Goal: Task Accomplishment & Management: Complete application form

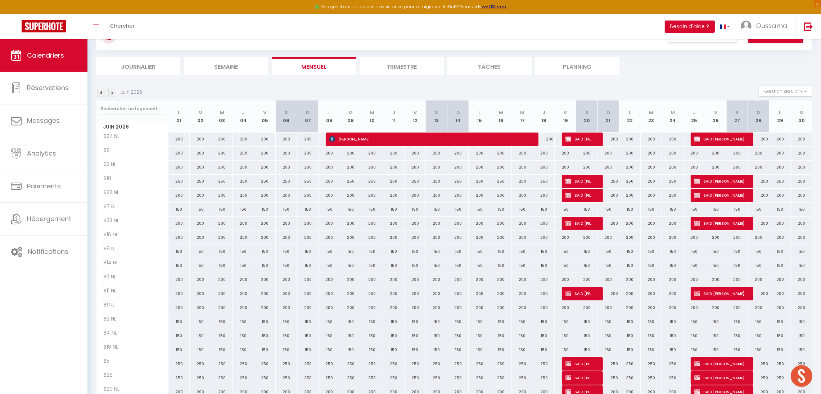
scroll to position [32, 0]
click at [101, 92] on img at bounding box center [101, 93] width 8 height 8
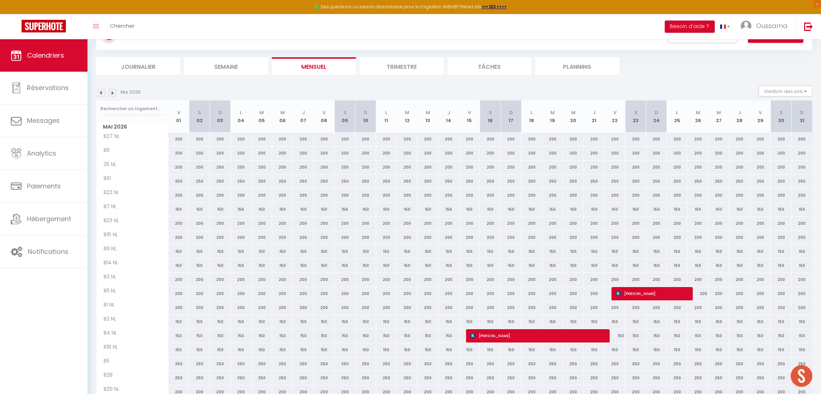
click at [101, 95] on img at bounding box center [101, 93] width 8 height 8
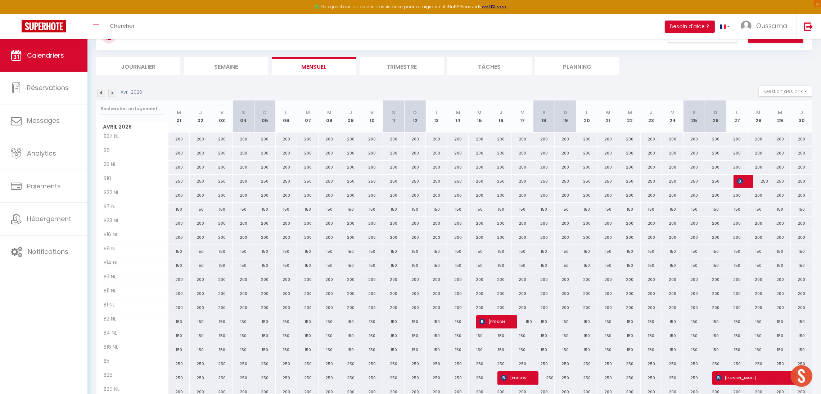
click at [101, 95] on img at bounding box center [101, 93] width 8 height 8
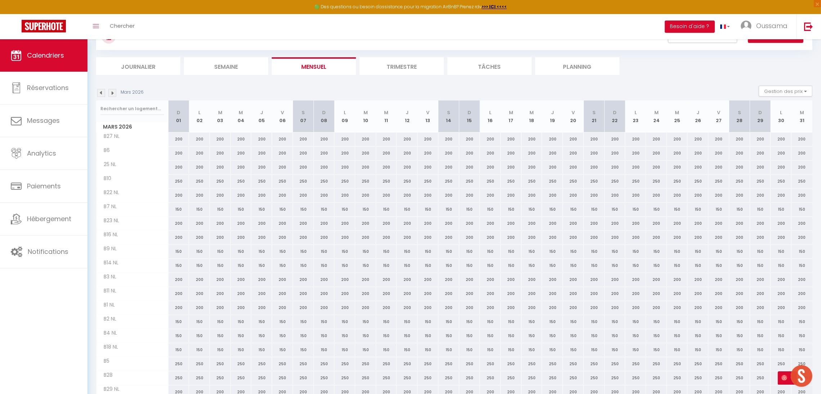
click at [101, 95] on img at bounding box center [101, 93] width 8 height 8
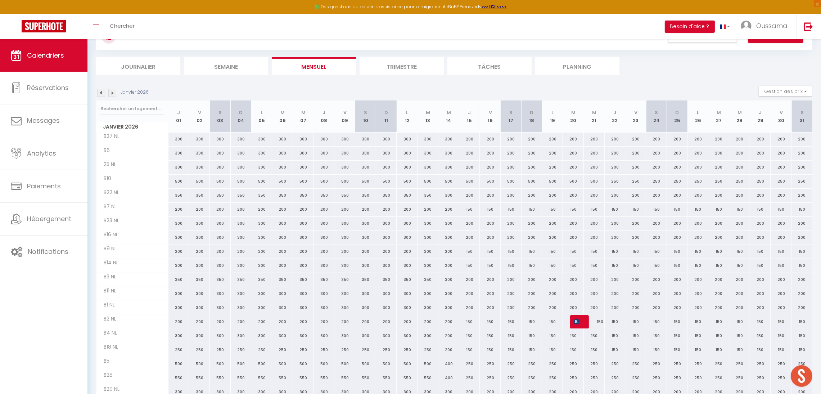
click at [101, 95] on img at bounding box center [101, 93] width 8 height 8
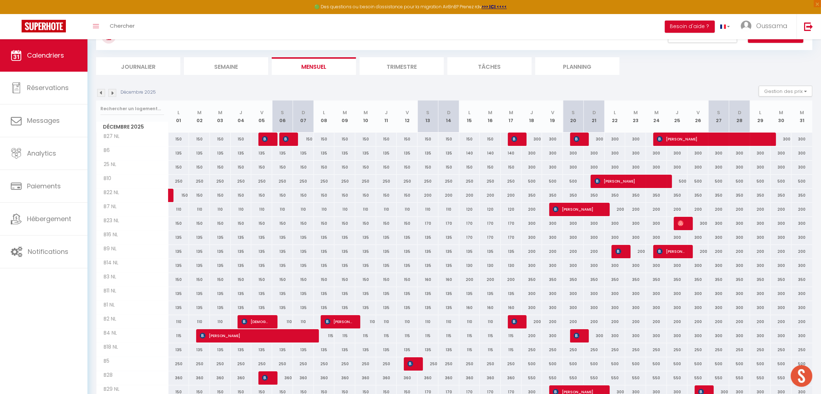
click at [101, 95] on img at bounding box center [101, 93] width 8 height 8
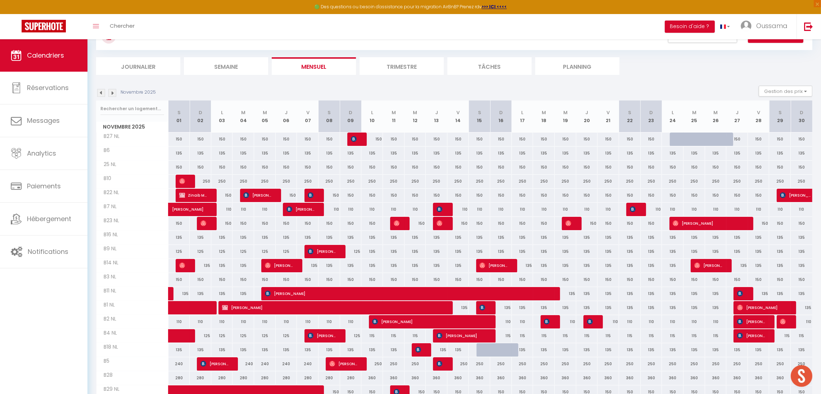
click at [101, 95] on img at bounding box center [101, 93] width 8 height 8
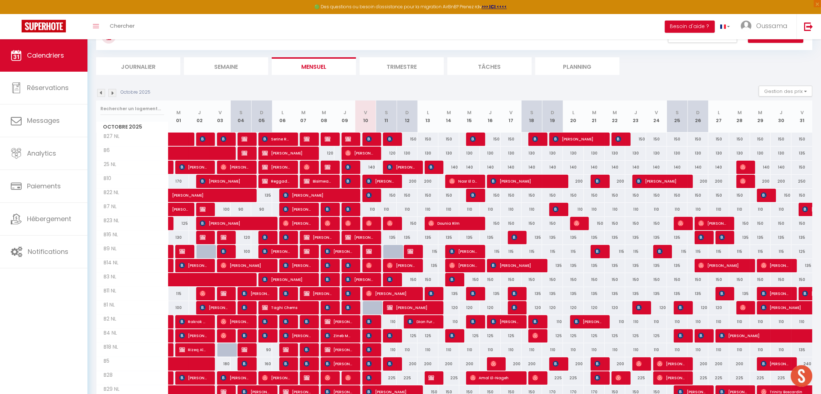
scroll to position [82, 0]
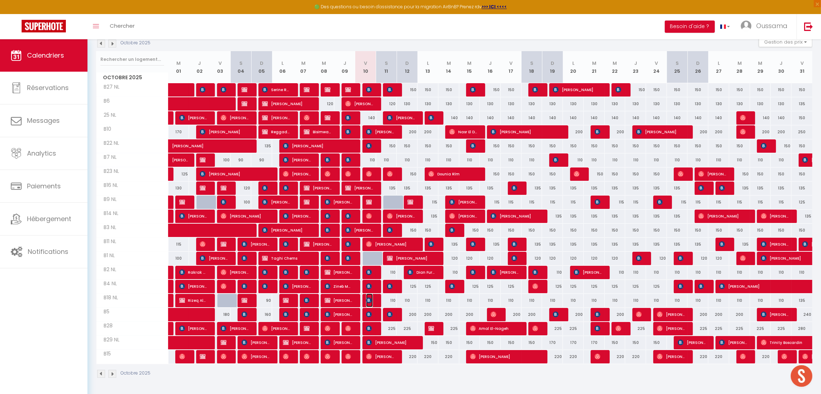
click at [367, 302] on img at bounding box center [369, 300] width 6 height 6
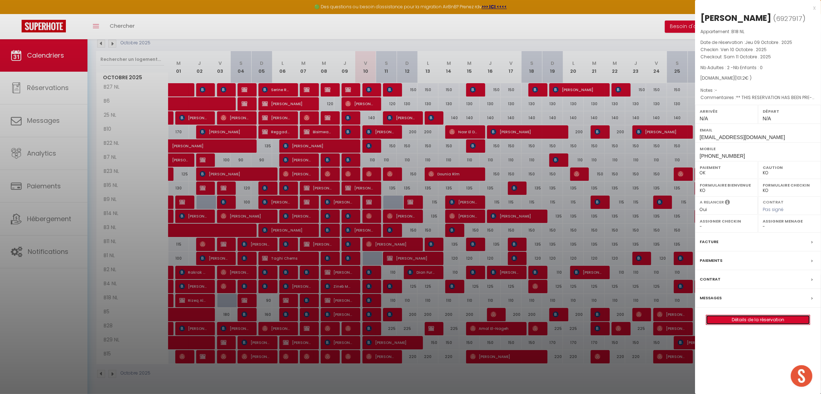
click at [760, 324] on link "Détails de la réservation" at bounding box center [758, 319] width 104 height 9
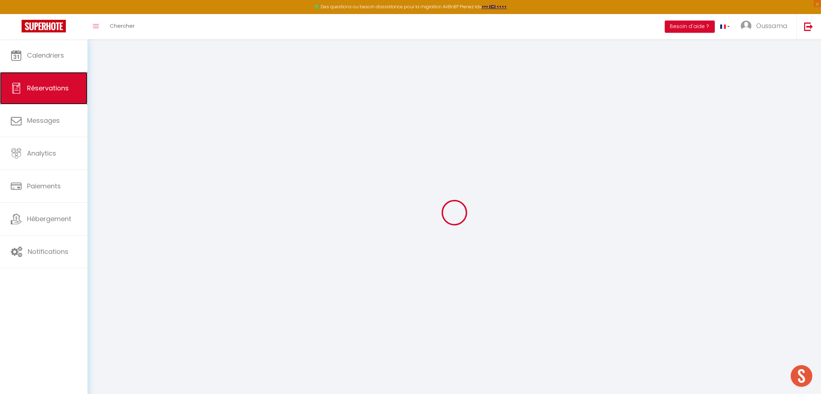
click at [55, 84] on span "Réservations" at bounding box center [48, 87] width 42 height 9
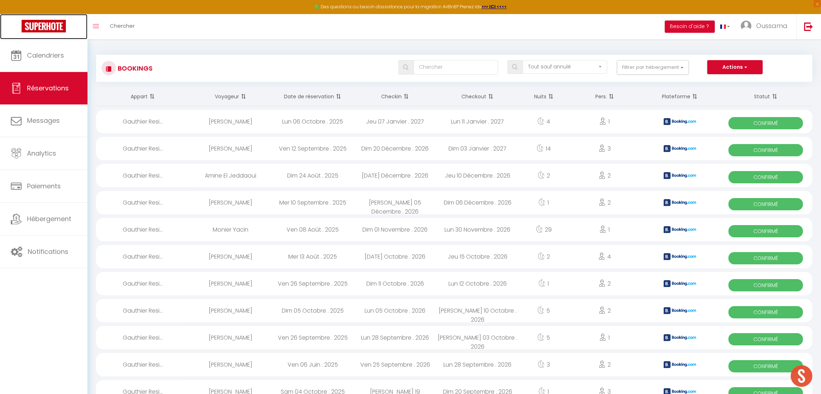
click at [34, 31] on img at bounding box center [44, 26] width 44 height 13
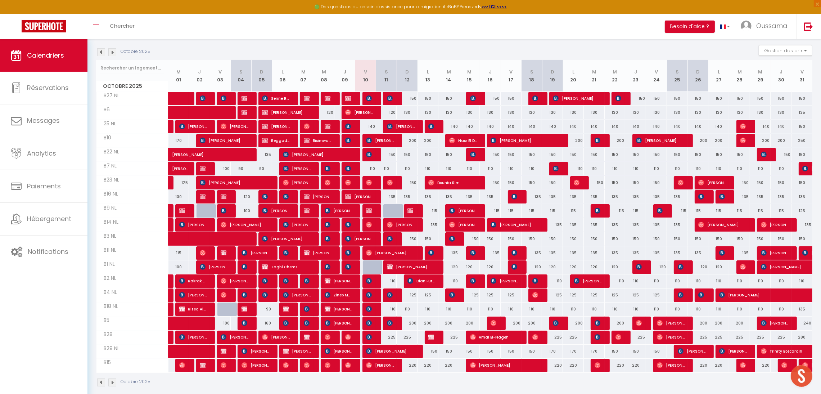
scroll to position [82, 0]
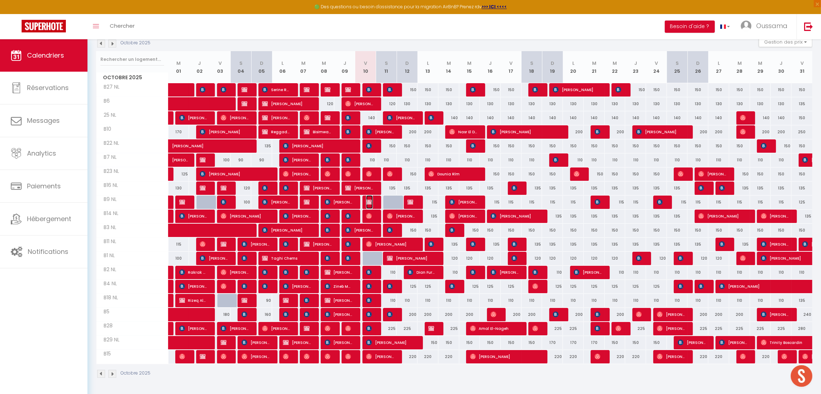
click at [372, 203] on span "[PERSON_NAME]" at bounding box center [369, 202] width 7 height 14
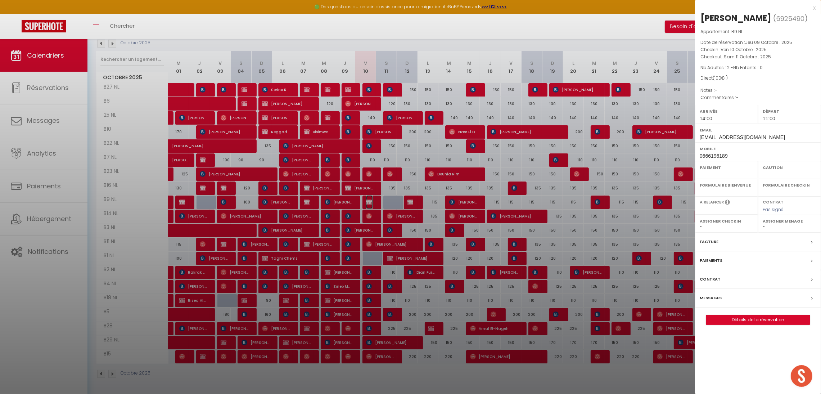
select select "OK"
select select "KO"
select select "0"
select select "1"
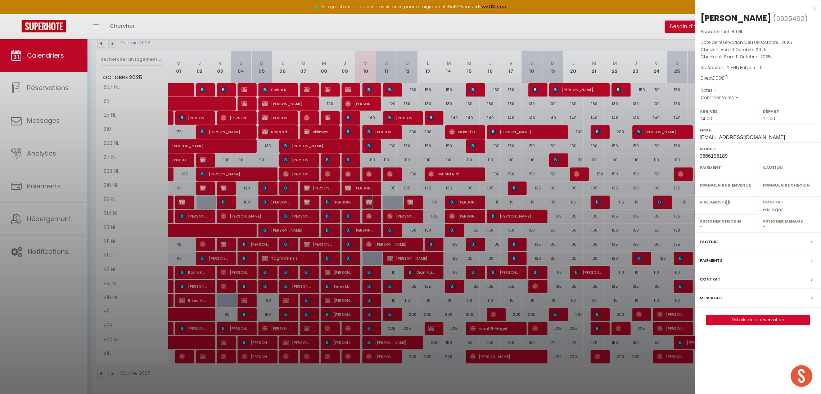
select select
click at [736, 319] on link "Détails de la réservation" at bounding box center [758, 319] width 104 height 9
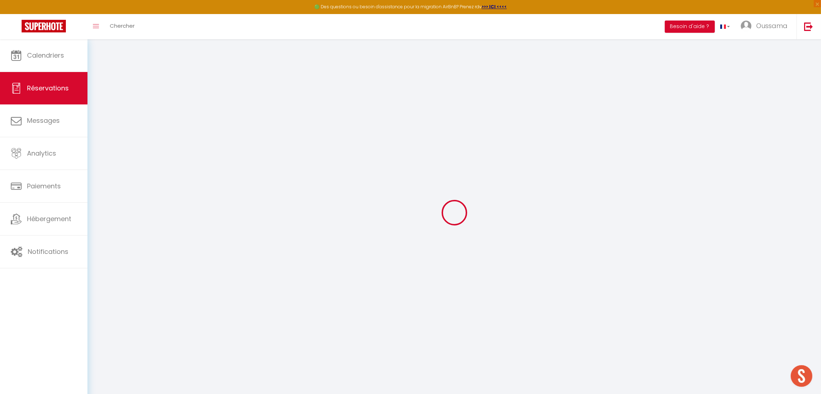
select select
checkbox input "false"
select select
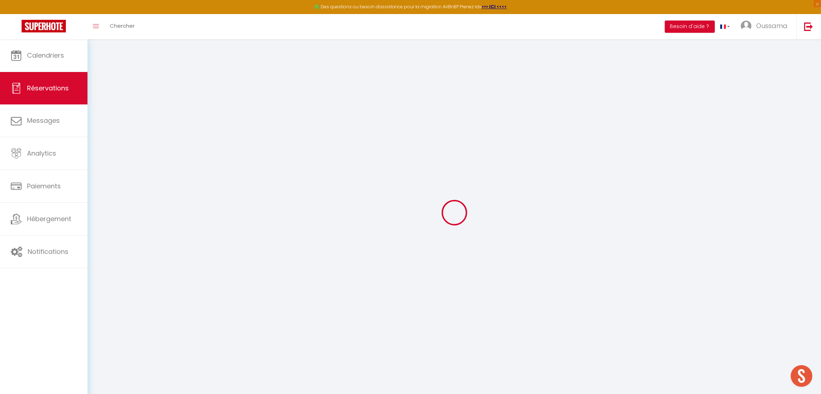
select select
checkbox input "false"
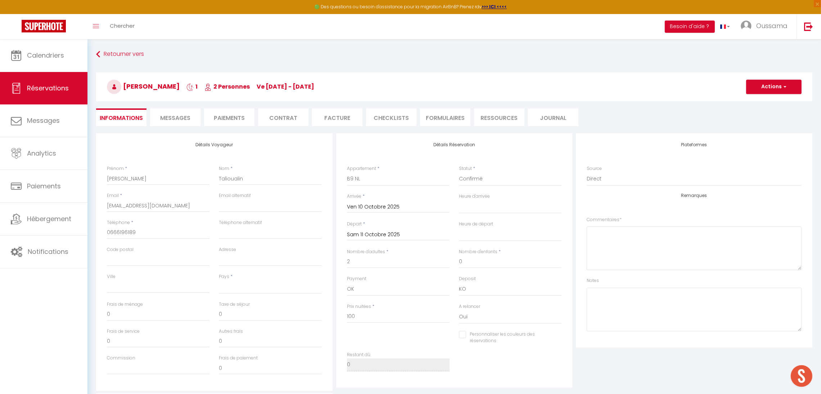
select select
checkbox input "false"
select select
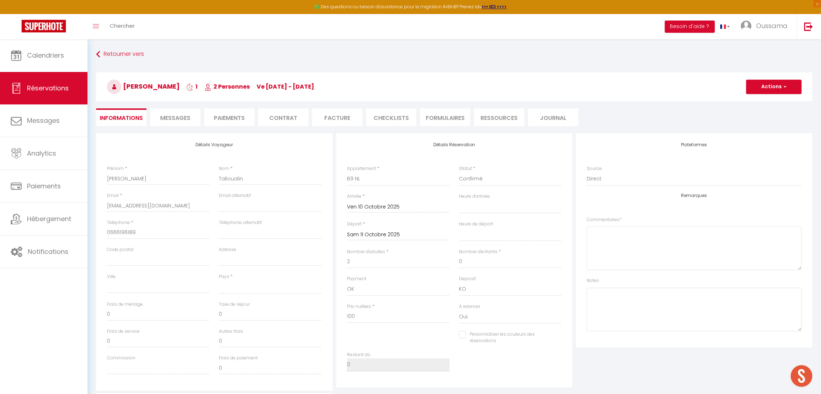
checkbox input "false"
select select "14:00"
select select "11:00"
click at [495, 181] on select "Confirmé Non Confirmé [PERSON_NAME] par le voyageur No Show Request" at bounding box center [510, 179] width 103 height 14
select select "3"
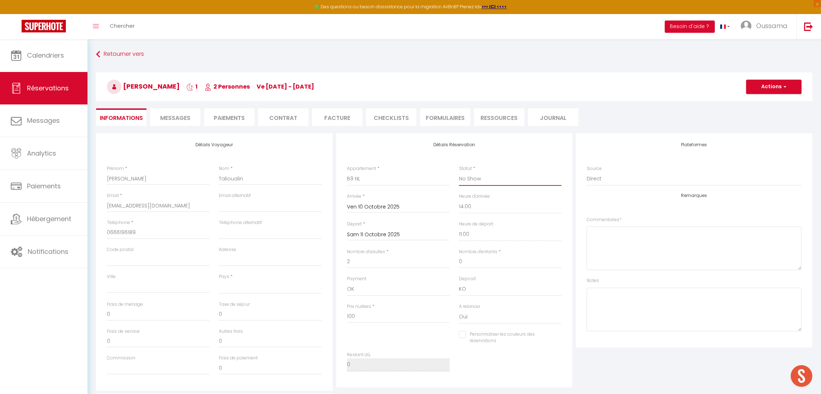
click at [459, 172] on select "Confirmé Non Confirmé [PERSON_NAME] par le voyageur No Show Request" at bounding box center [510, 179] width 103 height 14
select select
checkbox input "false"
click at [767, 91] on button "Actions" at bounding box center [773, 86] width 55 height 14
click at [761, 101] on link "Enregistrer" at bounding box center [766, 102] width 57 height 9
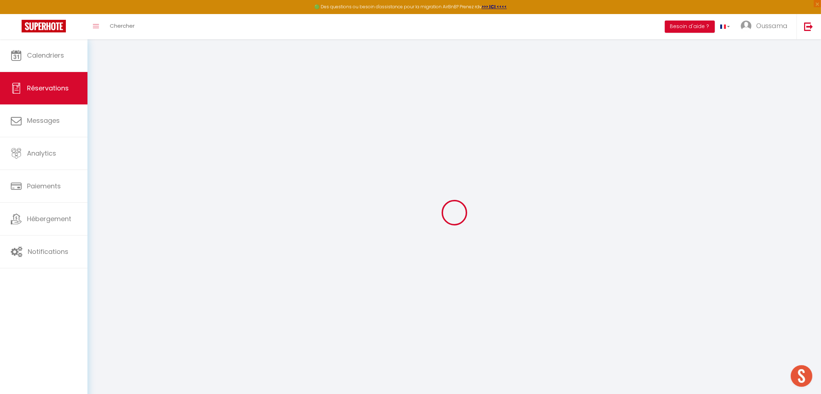
select select "not_cancelled"
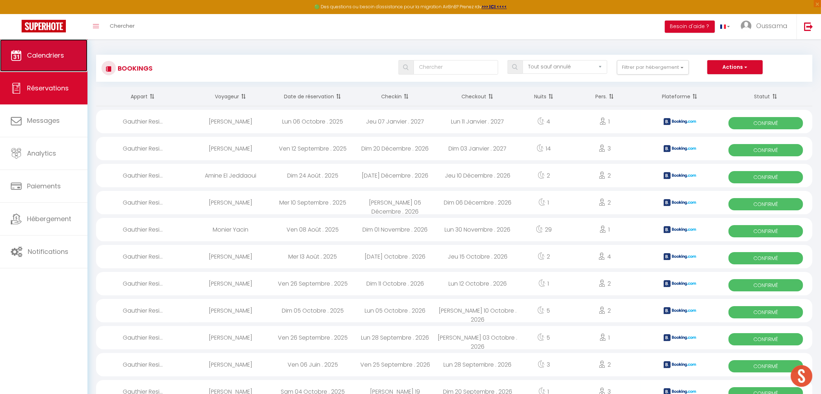
click at [71, 56] on link "Calendriers" at bounding box center [43, 55] width 87 height 32
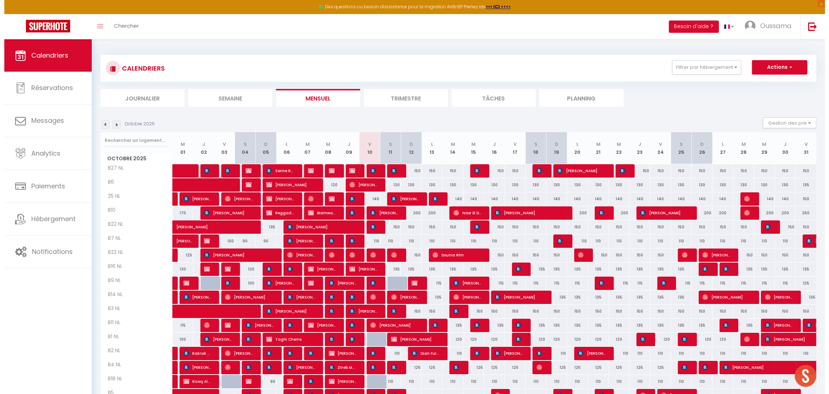
scroll to position [82, 0]
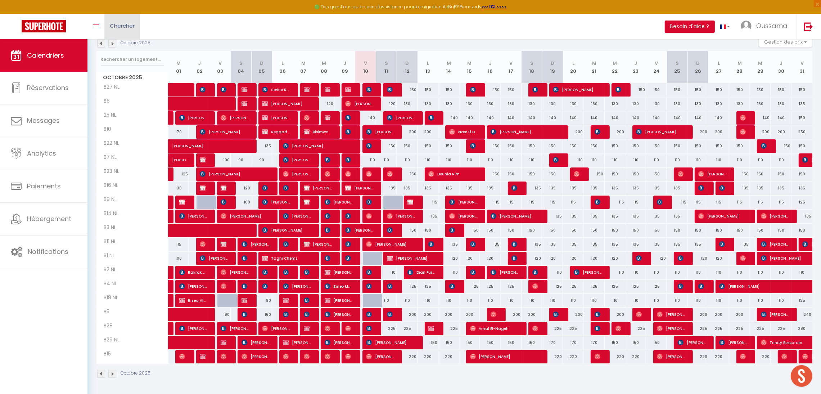
click at [128, 35] on link "Chercher" at bounding box center [122, 26] width 36 height 25
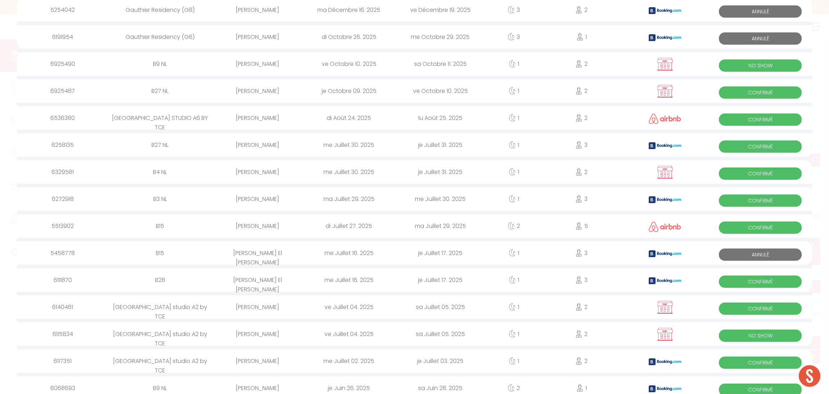
scroll to position [0, 0]
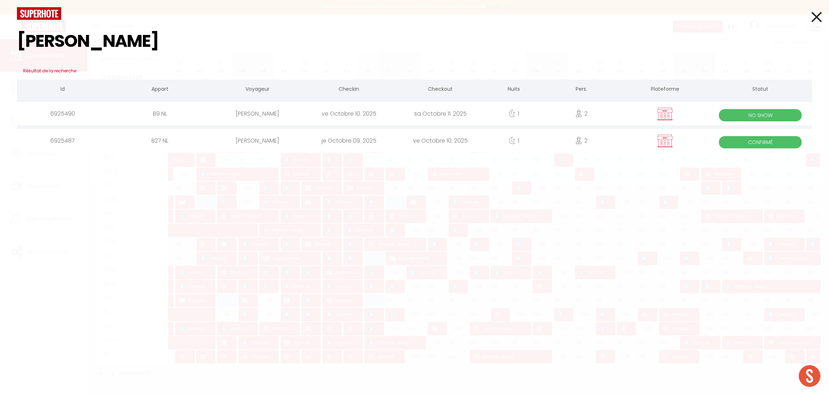
type input "[PERSON_NAME]"
click at [279, 107] on div "[PERSON_NAME]" at bounding box center [257, 113] width 91 height 23
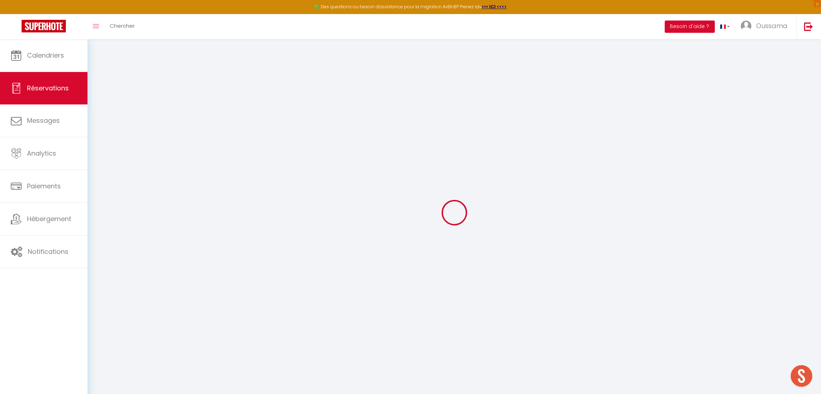
select select
checkbox input "false"
select select
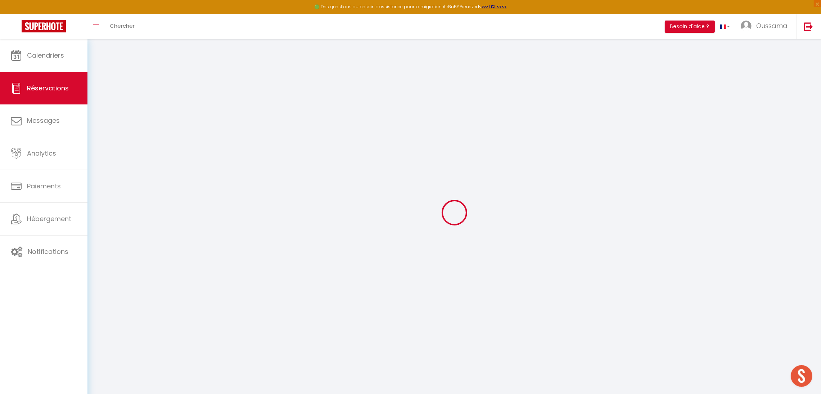
select select
checkbox input "false"
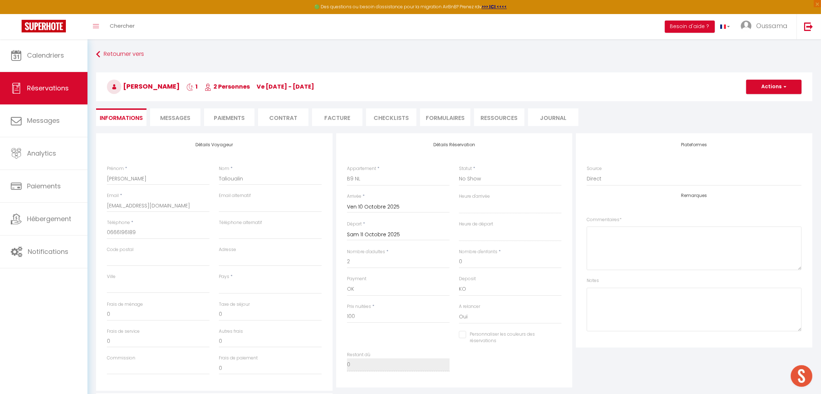
select select
checkbox input "false"
select select
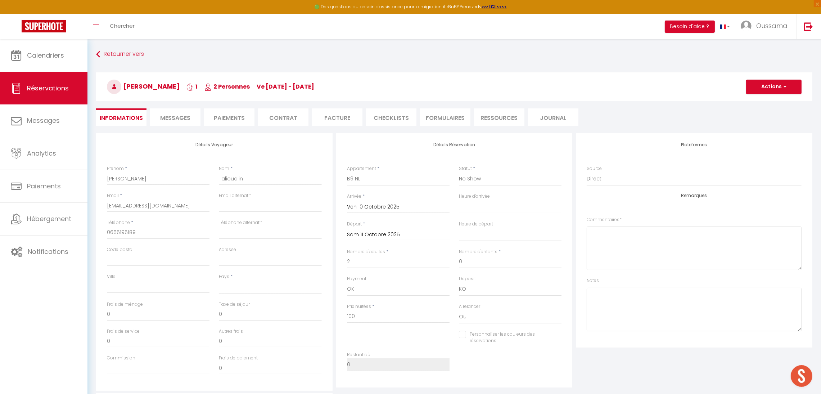
checkbox input "false"
select select "14:00"
select select "11:00"
click at [361, 186] on div "Appartement * [GEOGRAPHIC_DATA] studio A2 by TCE [GEOGRAPHIC_DATA] studio A3 by…" at bounding box center [398, 179] width 112 height 28
click at [359, 183] on select "[GEOGRAPHIC_DATA] studio A2 by TCE [GEOGRAPHIC_DATA] studio A3 by TCE B27 NL [G…" at bounding box center [398, 179] width 103 height 14
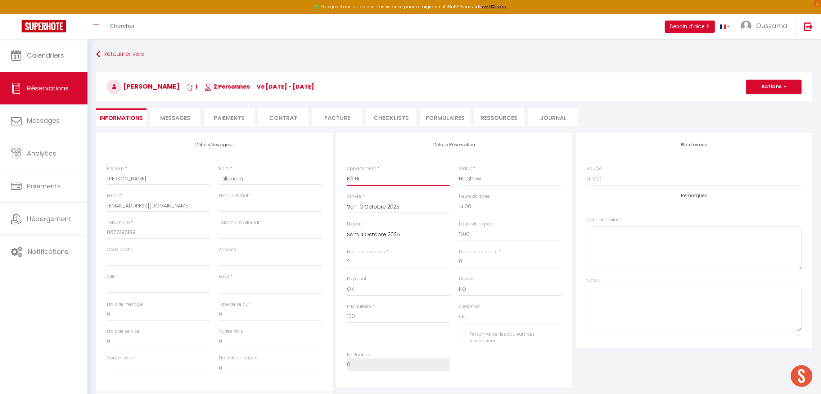
select select "44375"
click at [347, 172] on select "[GEOGRAPHIC_DATA] studio A2 by TCE [GEOGRAPHIC_DATA] studio A3 by TCE B27 NL [G…" at bounding box center [398, 179] width 103 height 14
select select
checkbox input "false"
click at [483, 174] on select "Confirmé Non Confirmé [PERSON_NAME] par le voyageur No Show Request" at bounding box center [510, 179] width 103 height 14
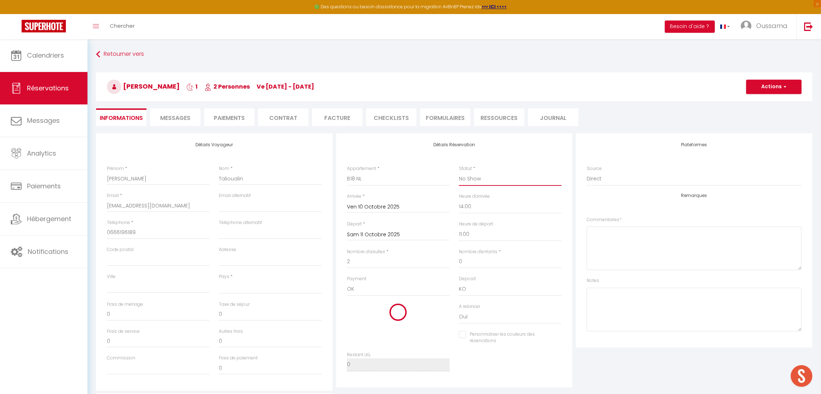
select select
checkbox input "false"
select select
checkbox input "false"
select select "1"
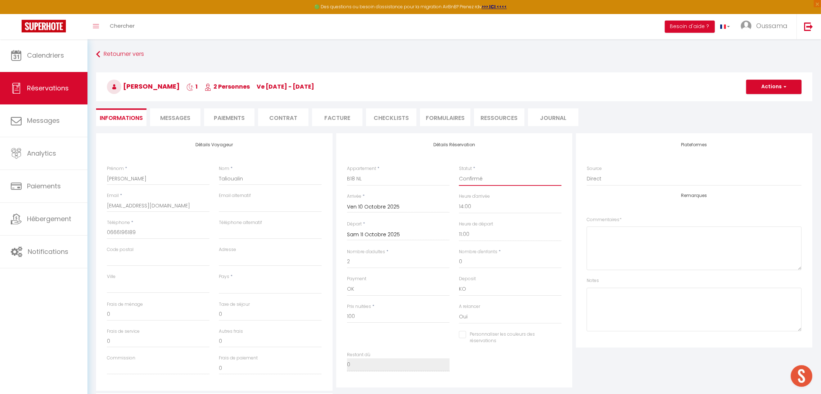
click at [459, 172] on select "Confirmé Non Confirmé [PERSON_NAME] par le voyageur No Show Request" at bounding box center [510, 179] width 103 height 14
select select
checkbox input "false"
click at [282, 288] on select "[GEOGRAPHIC_DATA] [GEOGRAPHIC_DATA] [GEOGRAPHIC_DATA] [GEOGRAPHIC_DATA] [GEOGRA…" at bounding box center [270, 287] width 103 height 14
select select "MA"
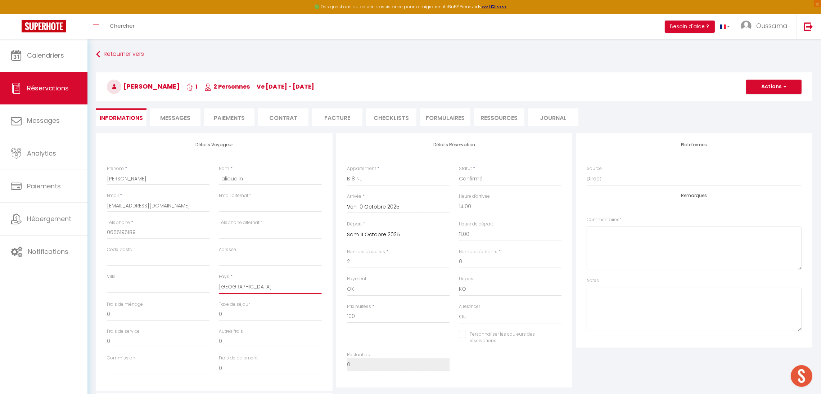
click at [219, 280] on select "[GEOGRAPHIC_DATA] [GEOGRAPHIC_DATA] [GEOGRAPHIC_DATA] [GEOGRAPHIC_DATA] [GEOGRA…" at bounding box center [270, 287] width 103 height 14
click at [772, 86] on button "Actions" at bounding box center [773, 86] width 55 height 14
click at [760, 101] on link "Enregistrer" at bounding box center [766, 102] width 57 height 9
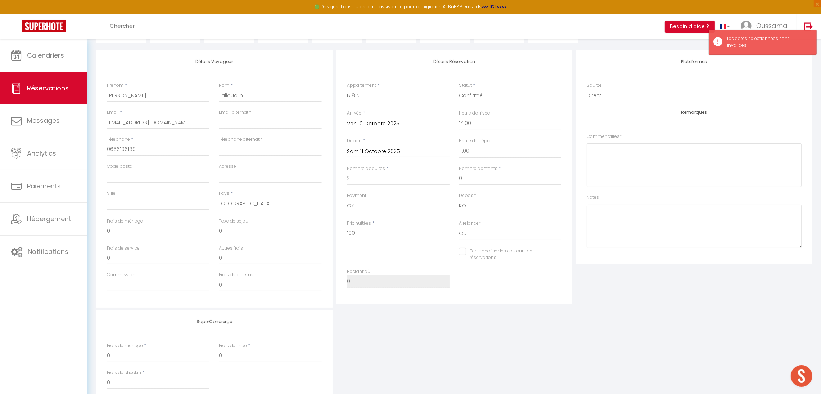
scroll to position [83, 0]
click at [379, 127] on div "Ven 10 Octobre 2025 < [DATE] > Dim Lun Mar Mer Jeu Ven Sam 1 2 3 4 5 6 7 8 9 10…" at bounding box center [398, 122] width 103 height 13
click at [377, 119] on input "Ven 10 Octobre 2025" at bounding box center [398, 123] width 103 height 9
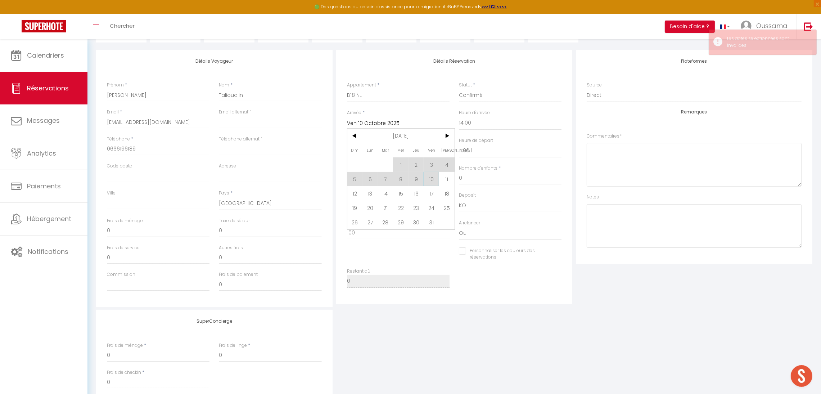
click at [429, 178] on span "10" at bounding box center [430, 179] width 15 height 14
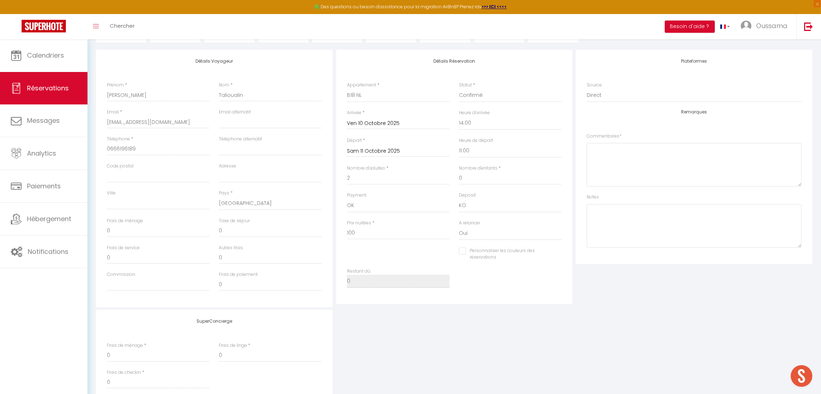
click at [407, 47] on div "Retourner vers [PERSON_NAME] 1 2 Personnes ve [DATE] - [DATE] Actions Enregistr…" at bounding box center [453, 6] width 725 height 85
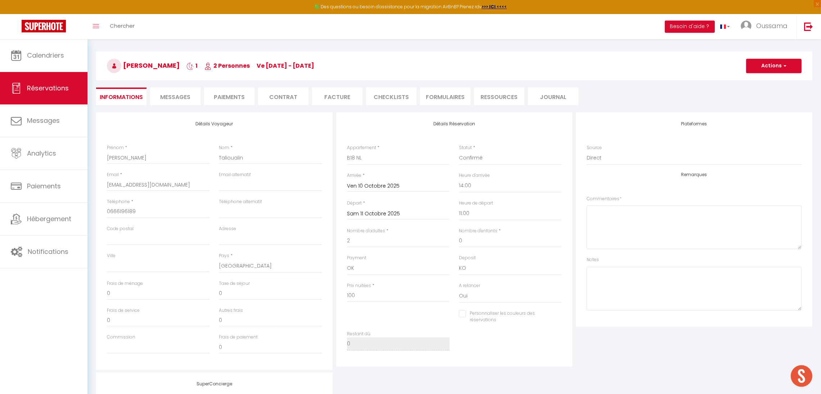
scroll to position [15, 0]
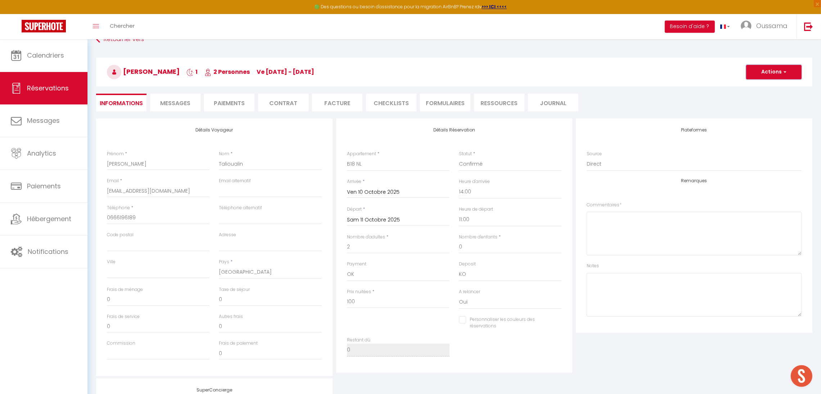
click at [791, 68] on button "Actions" at bounding box center [773, 72] width 55 height 14
click at [752, 87] on link "Enregistrer" at bounding box center [766, 87] width 57 height 9
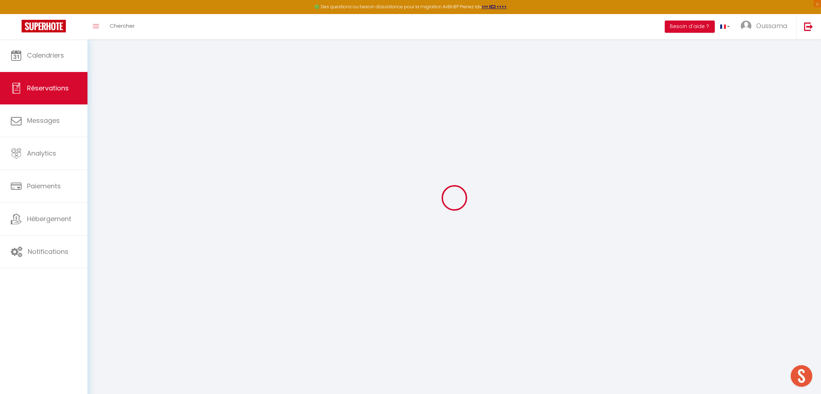
checkbox input "false"
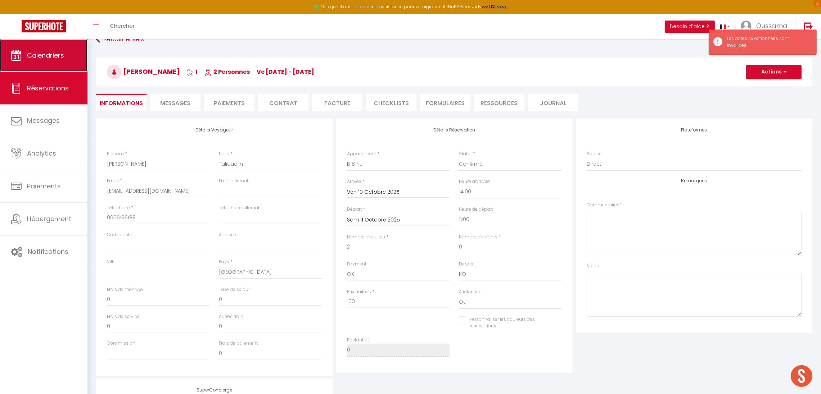
click at [31, 58] on span "Calendriers" at bounding box center [45, 55] width 37 height 9
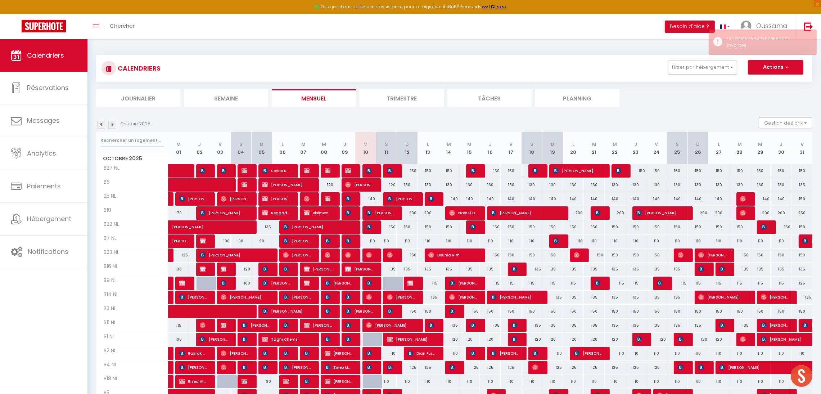
scroll to position [82, 0]
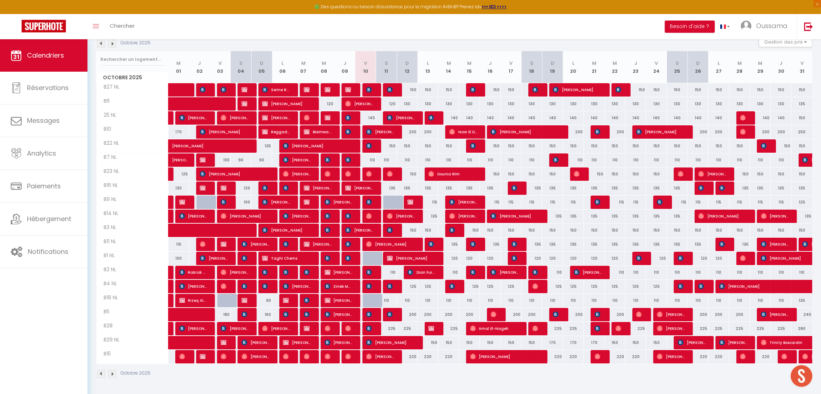
click at [371, 302] on div at bounding box center [373, 301] width 21 height 14
type input "100"
type input "Ven 10 Octobre 2025"
type input "Sam 11 Octobre 2025"
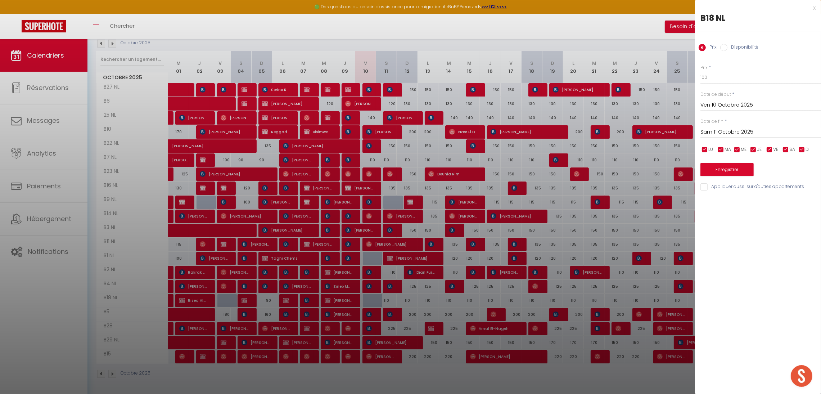
click at [728, 51] on label "Disponibilité" at bounding box center [742, 48] width 31 height 8
click at [727, 51] on input "Disponibilité" at bounding box center [723, 47] width 7 height 7
radio input "true"
radio input "false"
click at [716, 172] on button "Enregistrer" at bounding box center [726, 170] width 53 height 13
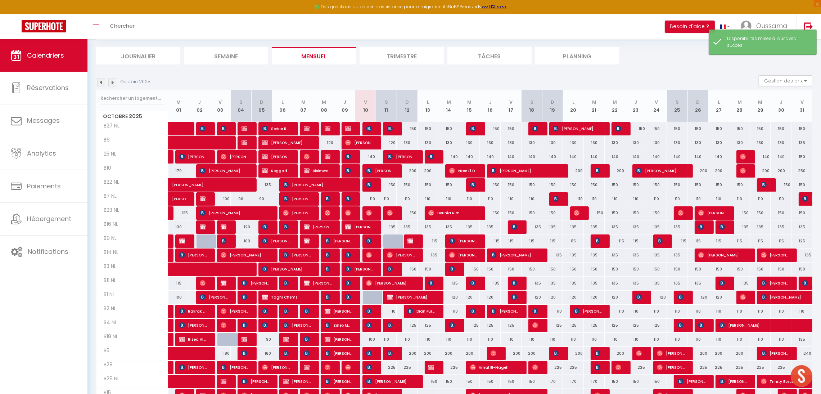
scroll to position [0, 0]
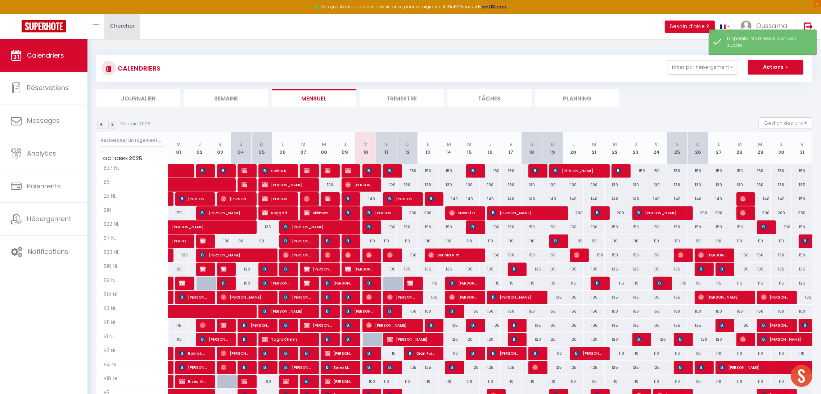
click at [128, 28] on span "Chercher" at bounding box center [122, 26] width 25 height 8
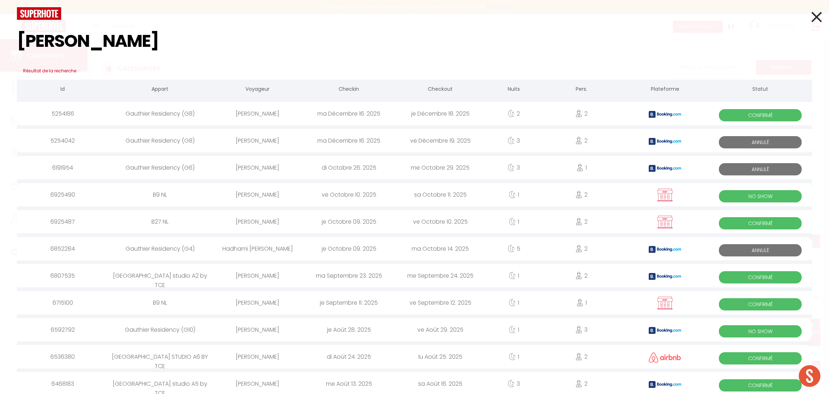
type input "[PERSON_NAME]"
click at [264, 197] on div "[PERSON_NAME]" at bounding box center [257, 194] width 91 height 23
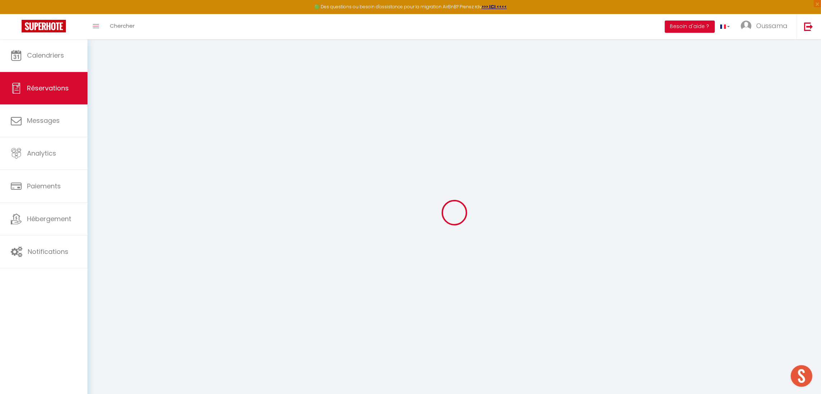
select select
checkbox input "false"
select select
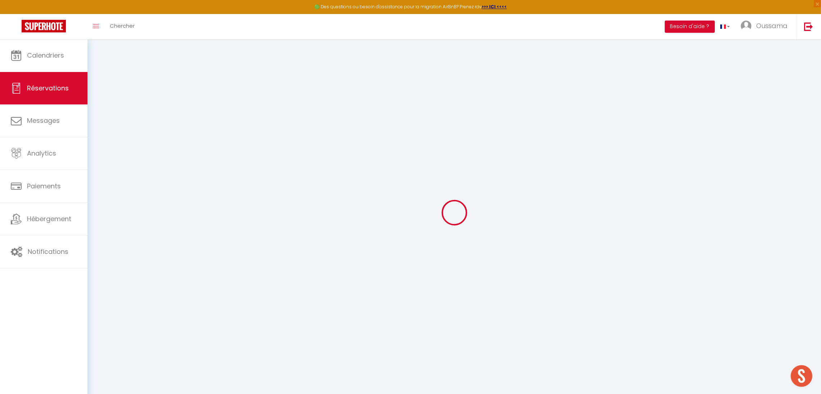
select select
checkbox input "false"
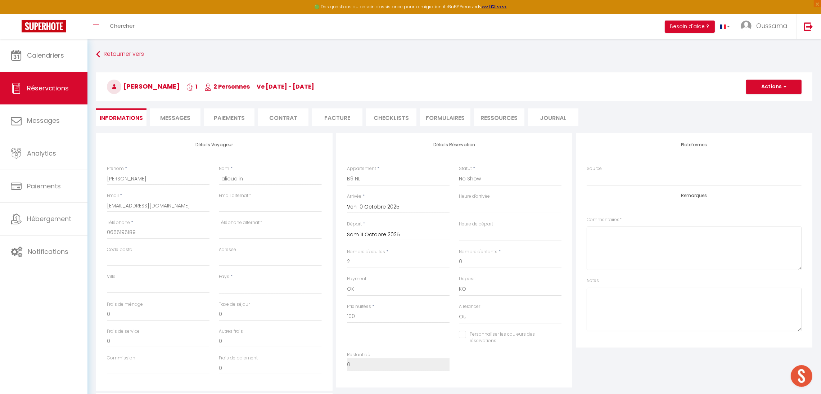
select select
checkbox input "false"
select select
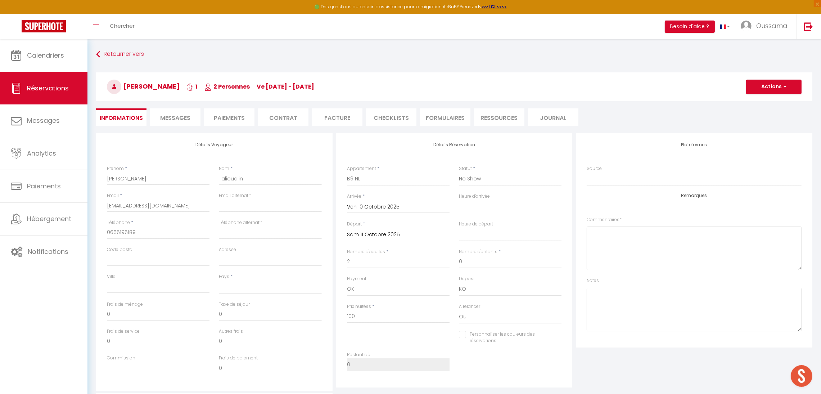
checkbox input "false"
select select "14:00"
select select "11:00"
click at [383, 181] on select "[GEOGRAPHIC_DATA] studio A2 by TCE [GEOGRAPHIC_DATA] studio A3 by TCE B27 NL [G…" at bounding box center [398, 179] width 103 height 14
select select "44375"
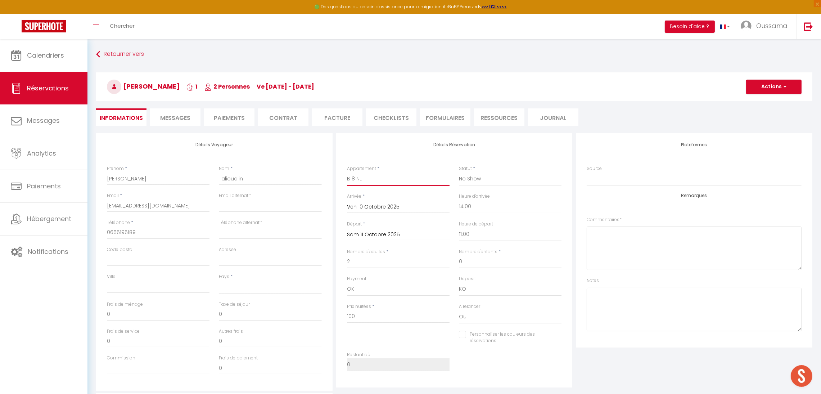
click at [347, 172] on select "[GEOGRAPHIC_DATA] studio A2 by TCE [GEOGRAPHIC_DATA] studio A3 by TCE B27 NL [G…" at bounding box center [398, 179] width 103 height 14
select select
checkbox input "false"
select select
checkbox input "false"
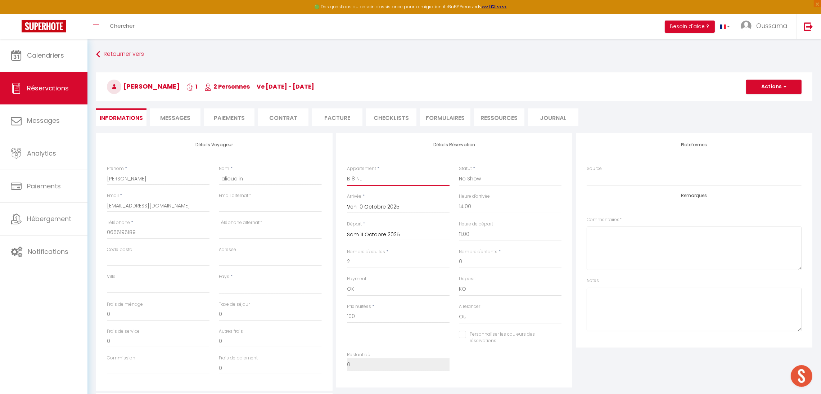
select select
checkbox input "false"
click at [508, 179] on select "Confirmé Non Confirmé [PERSON_NAME] par le voyageur No Show Request" at bounding box center [510, 179] width 103 height 14
select select "1"
click at [459, 172] on select "Confirmé Non Confirmé [PERSON_NAME] par le voyageur No Show Request" at bounding box center [510, 179] width 103 height 14
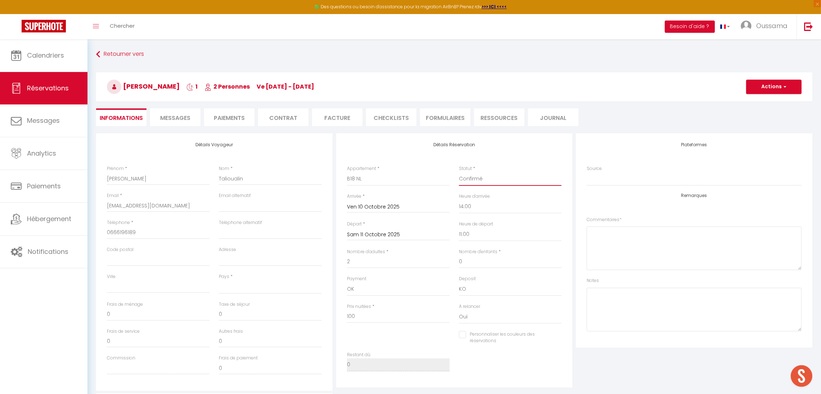
select select
checkbox input "false"
click at [767, 91] on button "Actions" at bounding box center [773, 86] width 55 height 14
click at [757, 102] on link "Enregistrer" at bounding box center [766, 102] width 57 height 9
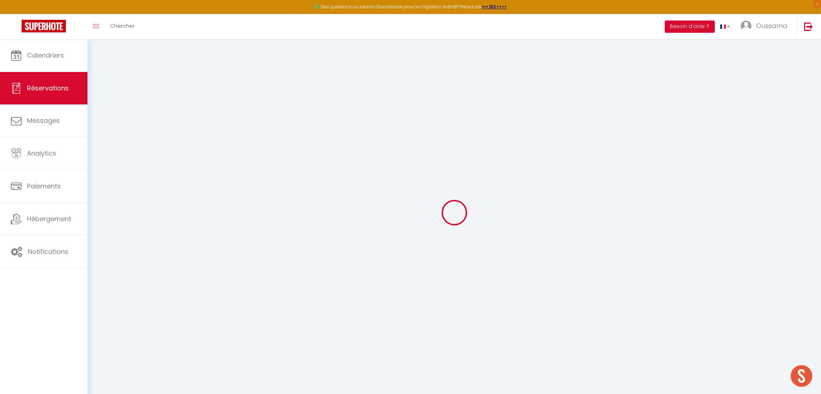
select select
checkbox input "false"
select select
checkbox input "false"
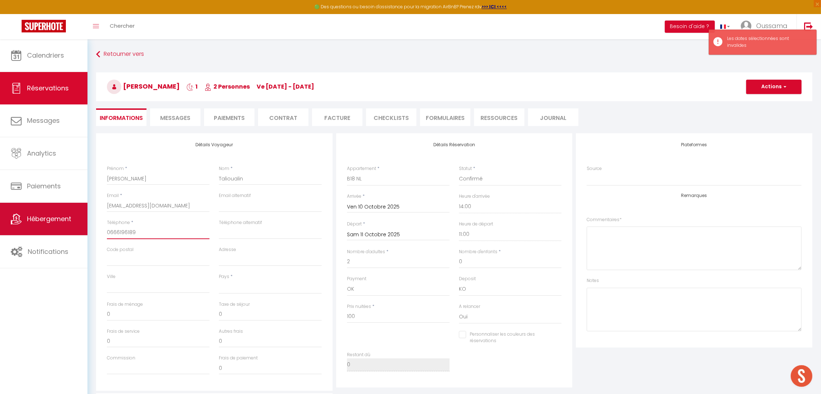
drag, startPoint x: 140, startPoint y: 231, endPoint x: 61, endPoint y: 231, distance: 78.8
click at [61, 231] on div "🟢 Des questions ou besoin d'assistance pour la migration AirBnB? Prenez rdv >>>…" at bounding box center [410, 288] width 821 height 499
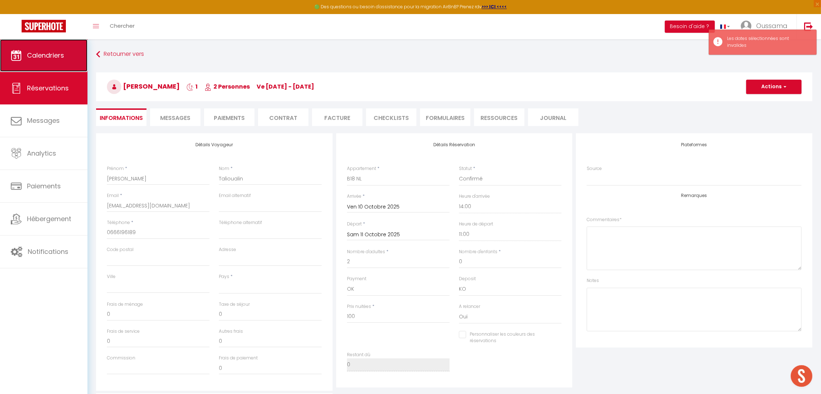
click at [58, 56] on span "Calendriers" at bounding box center [45, 55] width 37 height 9
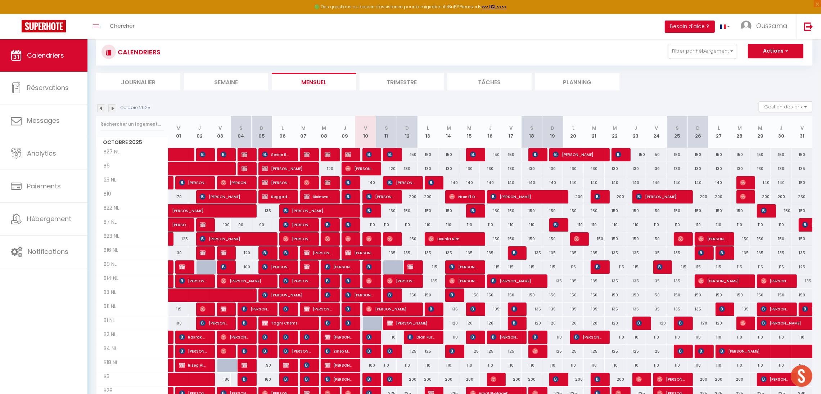
scroll to position [15, 0]
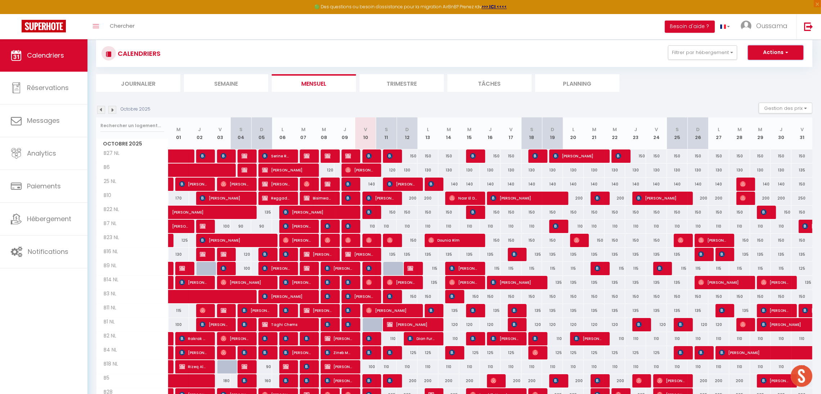
click at [783, 48] on button "Actions" at bounding box center [774, 52] width 55 height 14
click at [715, 54] on button "Filtrer par hébergement" at bounding box center [702, 52] width 69 height 14
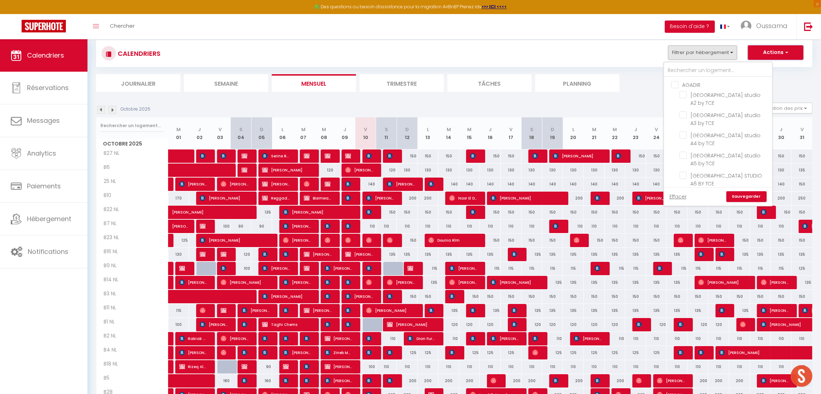
click at [768, 48] on button "Actions" at bounding box center [774, 52] width 55 height 14
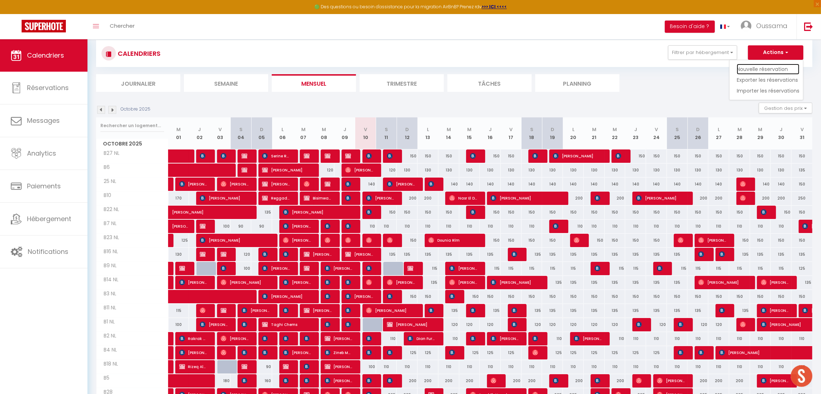
click at [758, 67] on link "Nouvelle réservation" at bounding box center [767, 69] width 63 height 11
select select
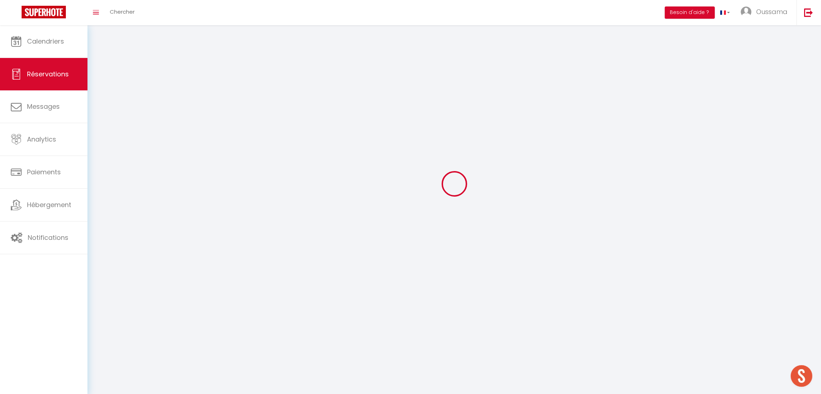
select select
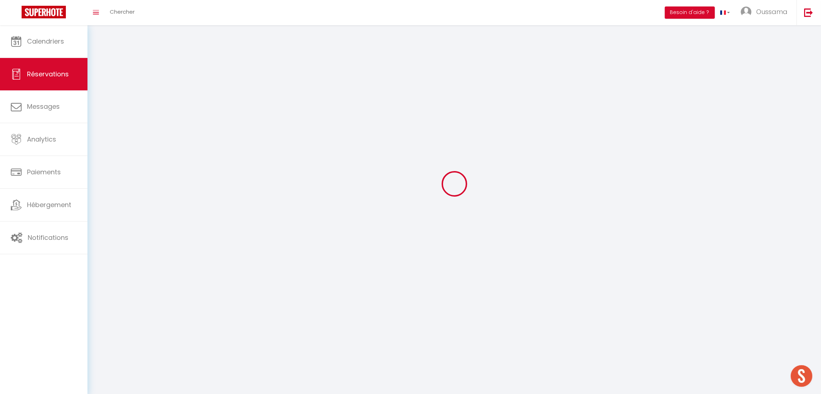
select select
checkbox input "false"
select select
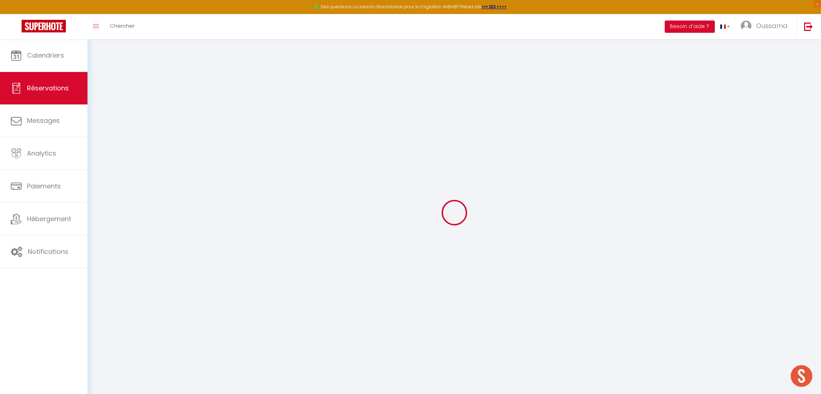
select select
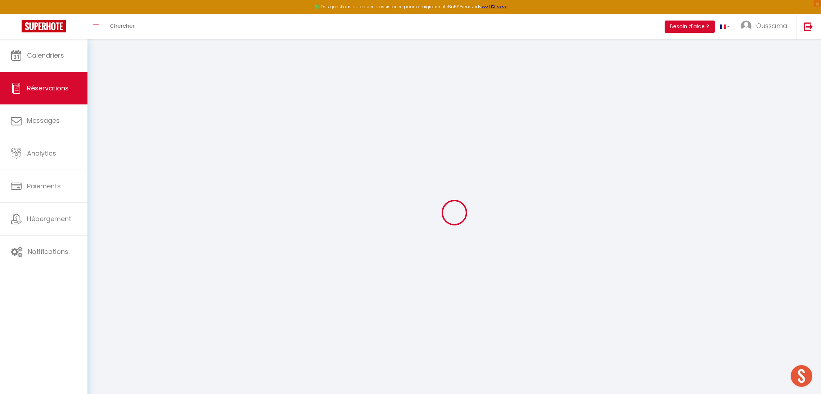
select select
checkbox input "false"
select select
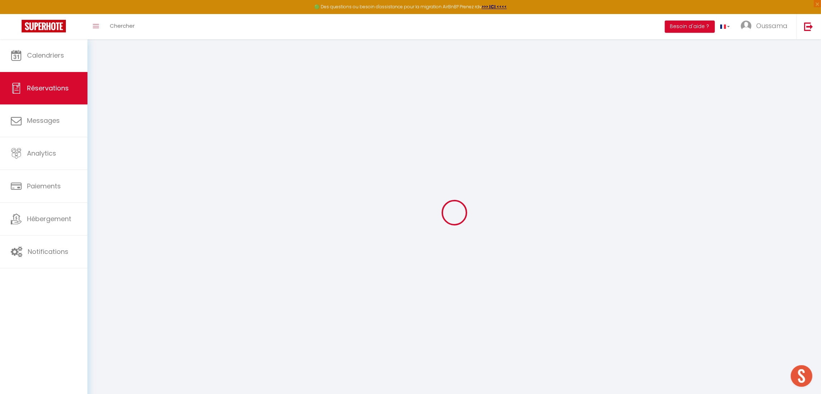
select select
checkbox input "false"
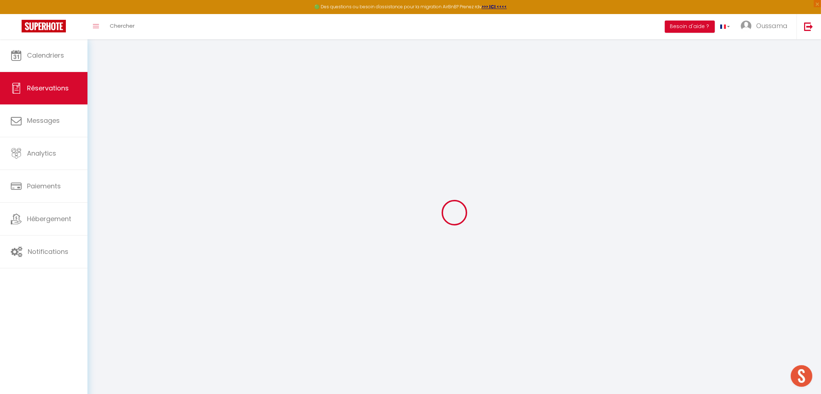
select select
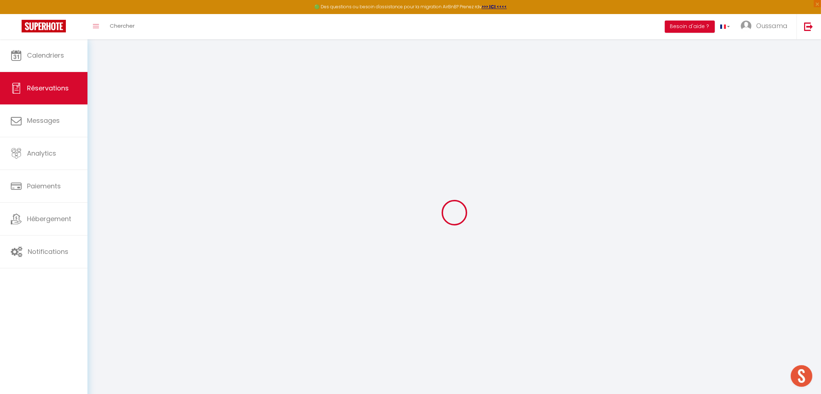
select select
checkbox input "false"
select select
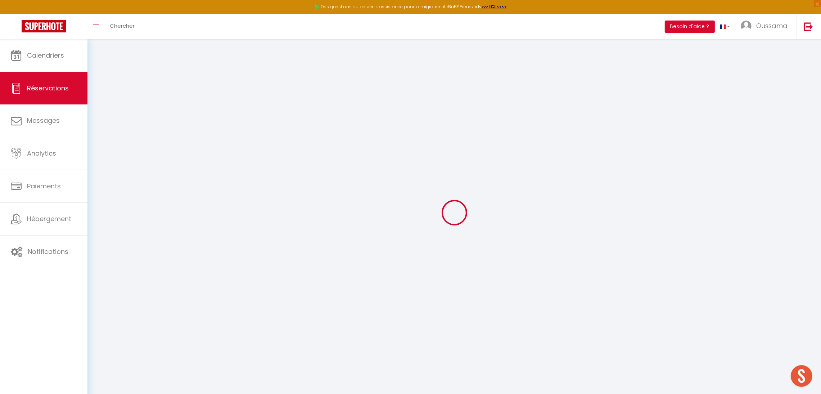
select select
checkbox input "false"
select select
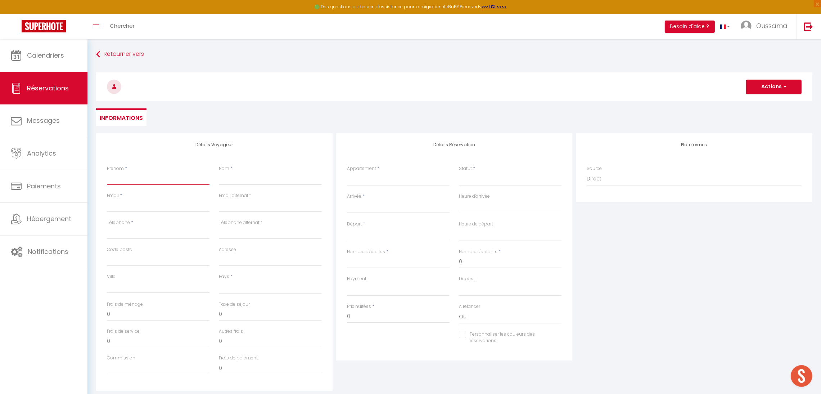
click at [161, 174] on input "Prénom" at bounding box center [158, 178] width 103 height 13
type input "H"
select select
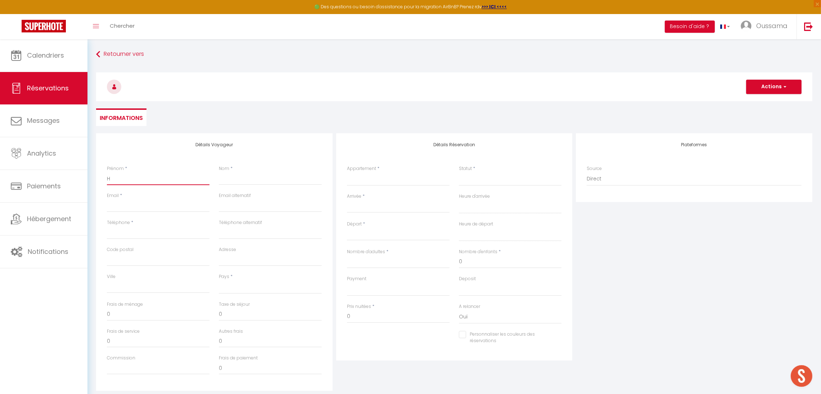
select select
checkbox input "false"
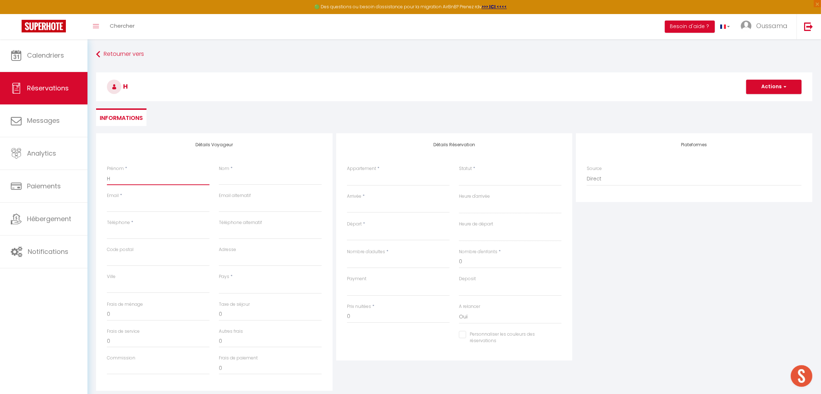
type input "Ha"
select select
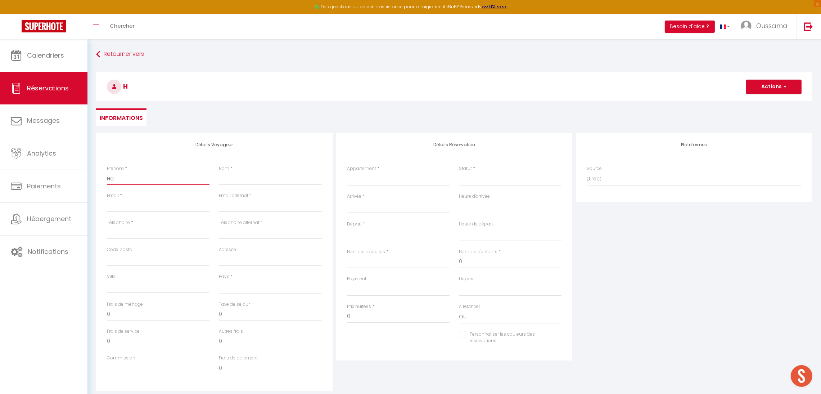
select select
checkbox input "false"
type input "Ham"
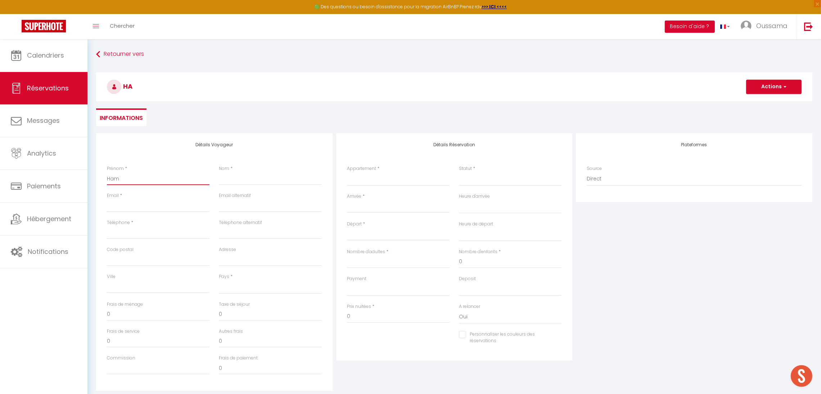
select select
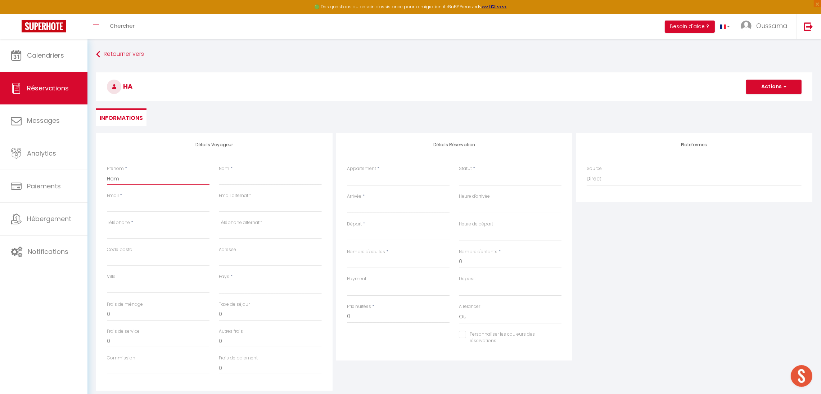
select select
checkbox input "false"
type input "Hami"
select select
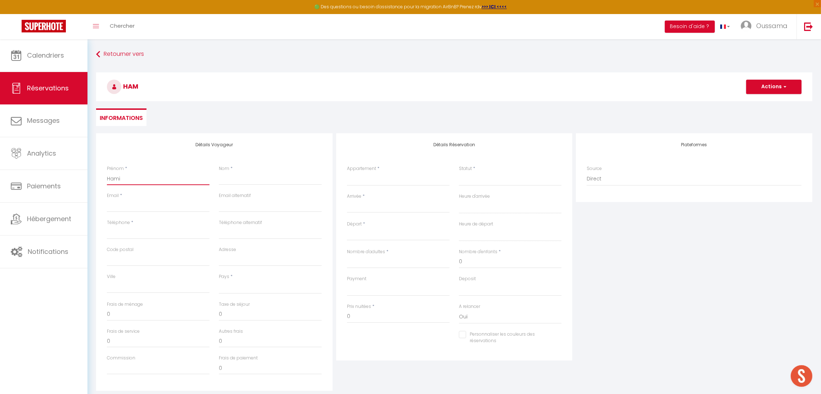
select select
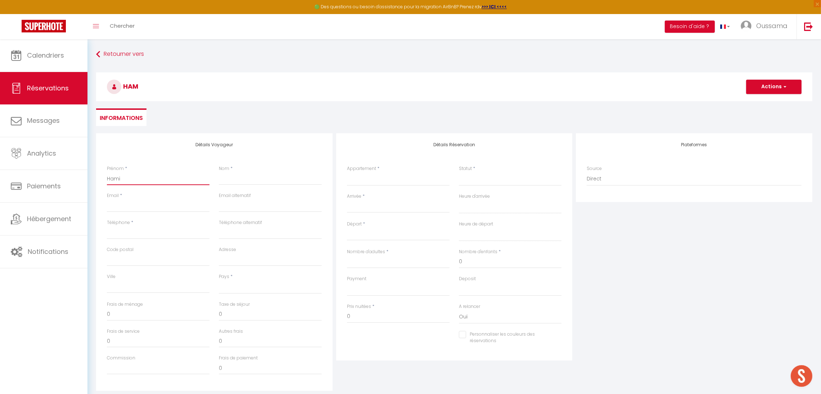
select select
checkbox input "false"
type input "[PERSON_NAME]"
select select
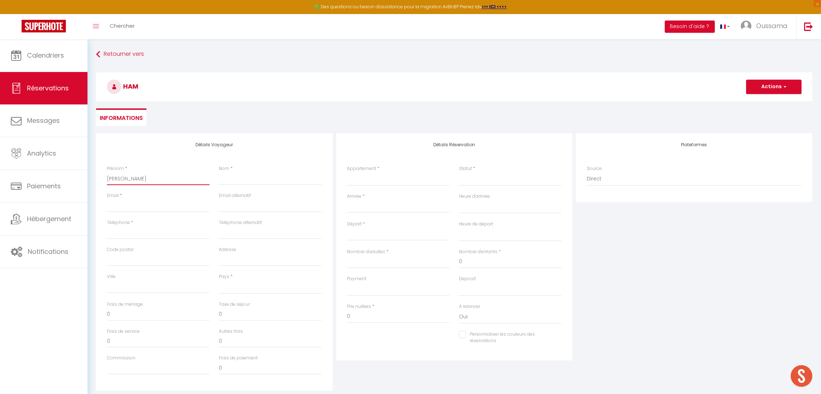
select select
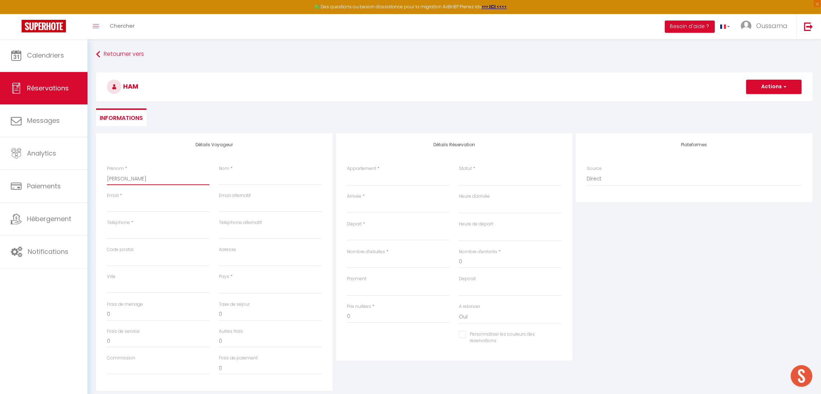
checkbox input "false"
type input "[PERSON_NAME]"
click at [245, 179] on input "Nom" at bounding box center [270, 178] width 103 height 13
type input "T"
select select
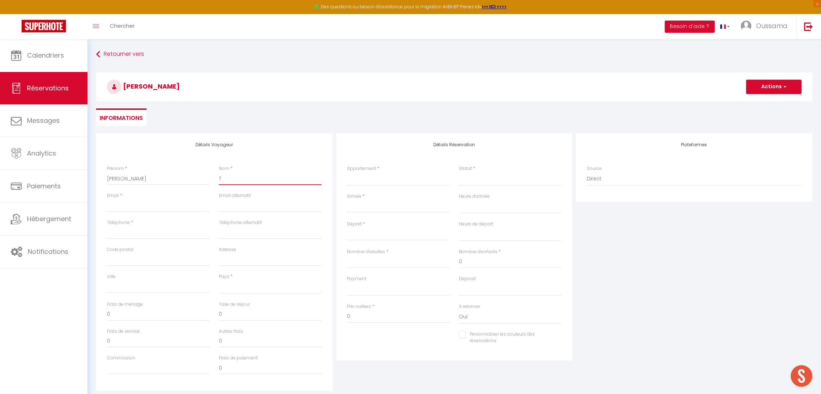
select select
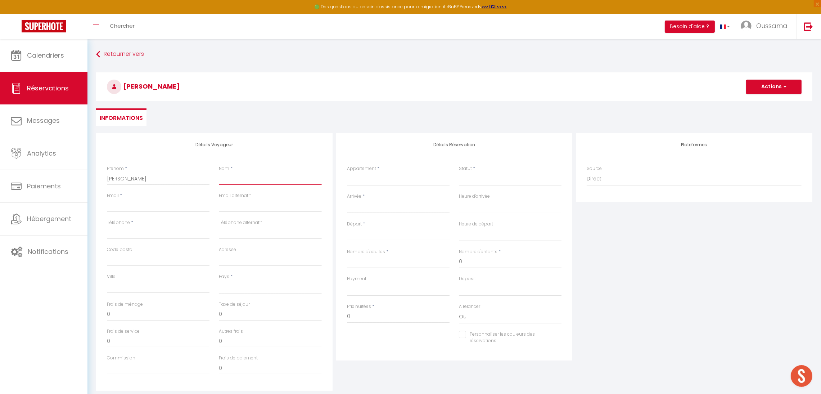
select select
checkbox input "false"
type input "Ta"
select select
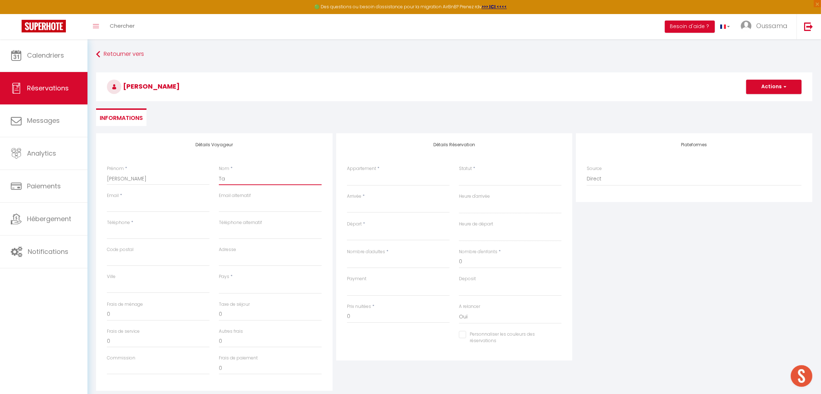
select select
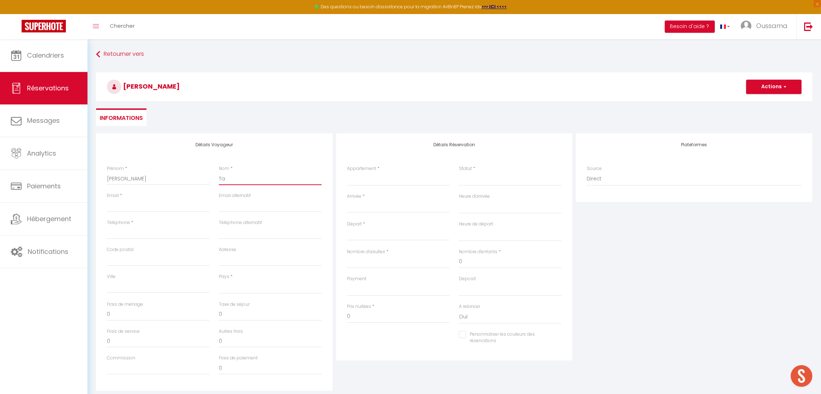
checkbox input "false"
type input "Tal"
select select
click at [133, 233] on input "Téléphone" at bounding box center [158, 232] width 103 height 13
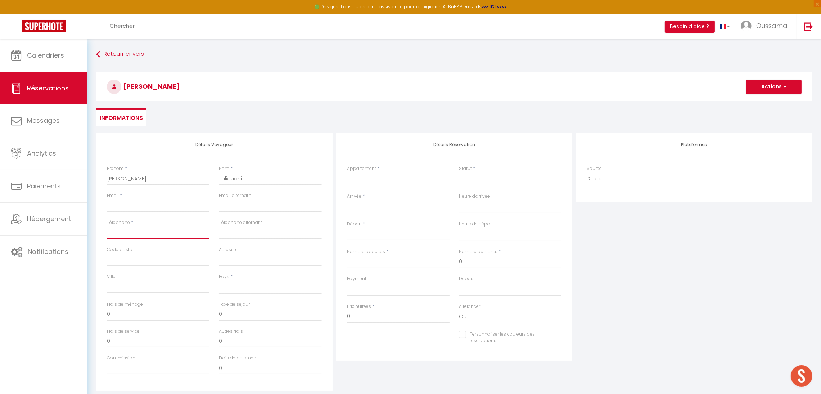
paste input "0666196189"
click at [133, 209] on input "Email client" at bounding box center [158, 205] width 103 height 13
click at [262, 286] on select "[GEOGRAPHIC_DATA] [GEOGRAPHIC_DATA] [GEOGRAPHIC_DATA] [GEOGRAPHIC_DATA] [GEOGRA…" at bounding box center [270, 287] width 103 height 14
click at [219, 280] on select "[GEOGRAPHIC_DATA] [GEOGRAPHIC_DATA] [GEOGRAPHIC_DATA] [GEOGRAPHIC_DATA] [GEOGRA…" at bounding box center [270, 287] width 103 height 14
click at [365, 182] on select "[GEOGRAPHIC_DATA] studio A2 by TCE [GEOGRAPHIC_DATA] studio A3 by TCE B27 NL [G…" at bounding box center [398, 179] width 103 height 14
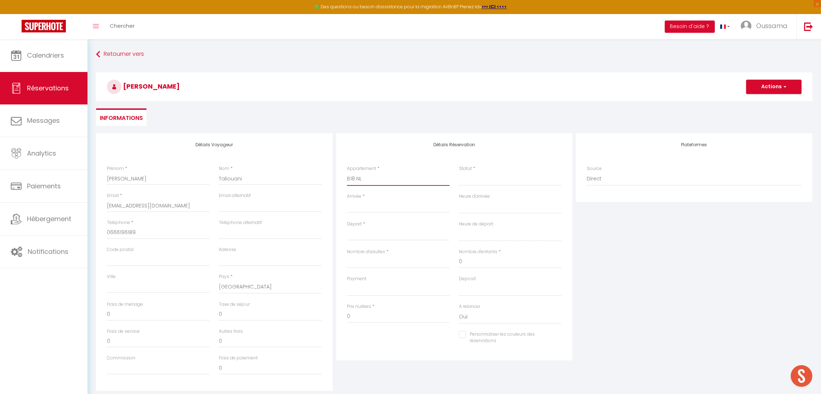
click at [347, 172] on select "[GEOGRAPHIC_DATA] studio A2 by TCE [GEOGRAPHIC_DATA] studio A3 by TCE B27 NL [G…" at bounding box center [398, 179] width 103 height 14
click at [473, 181] on select "Confirmé Non Confirmé [PERSON_NAME] par le voyageur No Show Request" at bounding box center [510, 179] width 103 height 14
click at [488, 178] on select "Confirmé Non Confirmé [PERSON_NAME] par le voyageur No Show Request" at bounding box center [510, 179] width 103 height 14
click at [485, 179] on select "Confirmé Non Confirmé [PERSON_NAME] par le voyageur No Show Request" at bounding box center [510, 179] width 103 height 14
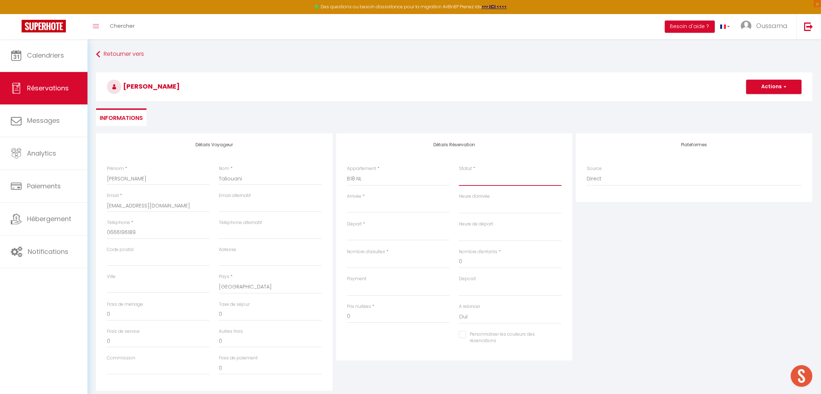
click at [485, 179] on select "Confirmé Non Confirmé [PERSON_NAME] par le voyageur No Show Request" at bounding box center [510, 179] width 103 height 14
click at [459, 172] on select "Confirmé Non Confirmé [PERSON_NAME] par le voyageur No Show Request" at bounding box center [510, 179] width 103 height 14
click at [398, 203] on input "Arrivée" at bounding box center [398, 206] width 103 height 9
click at [429, 264] on span "10" at bounding box center [430, 262] width 15 height 14
click at [365, 311] on input "0" at bounding box center [398, 316] width 103 height 13
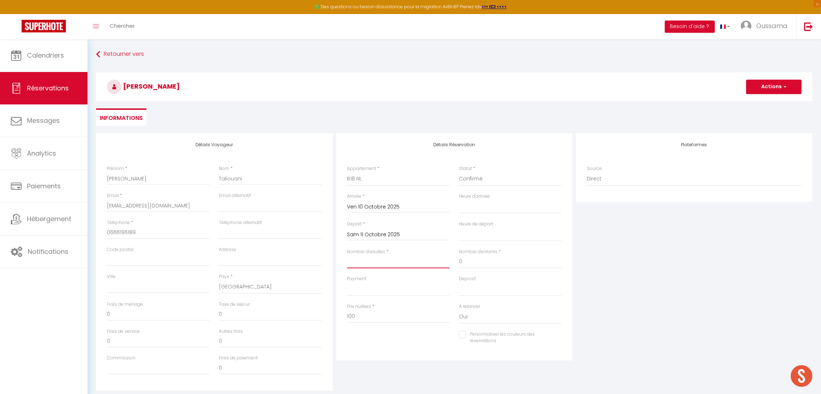
click at [396, 263] on input "Nombre d'adultes" at bounding box center [398, 261] width 103 height 13
click at [767, 88] on button "Actions" at bounding box center [773, 86] width 55 height 14
click at [761, 103] on link "Enregistrer" at bounding box center [766, 102] width 57 height 9
